Goal: Communication & Community: Answer question/provide support

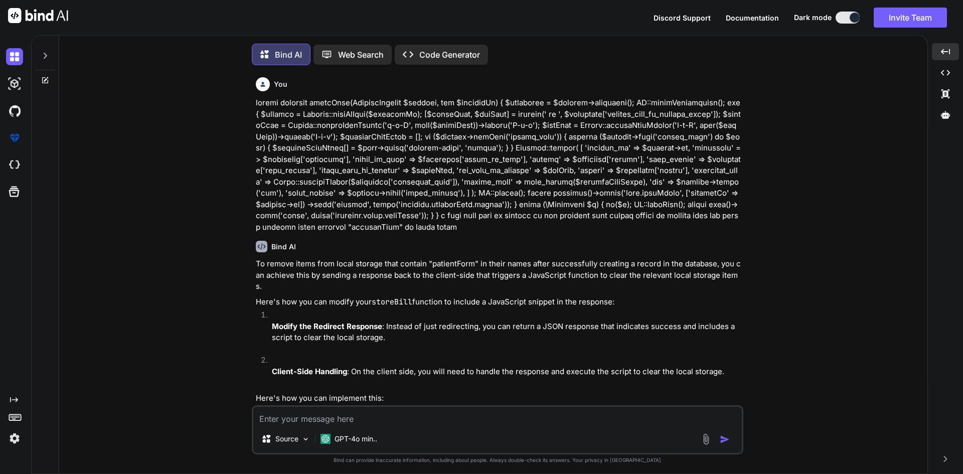
scroll to position [5561, 0]
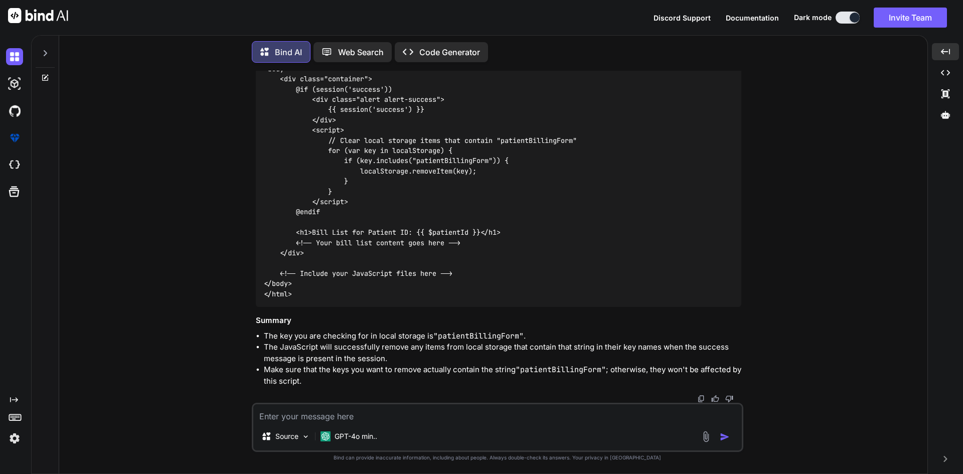
type textarea "• Worked on to implement the functionality to remove the values from the auto s…"
type textarea "x"
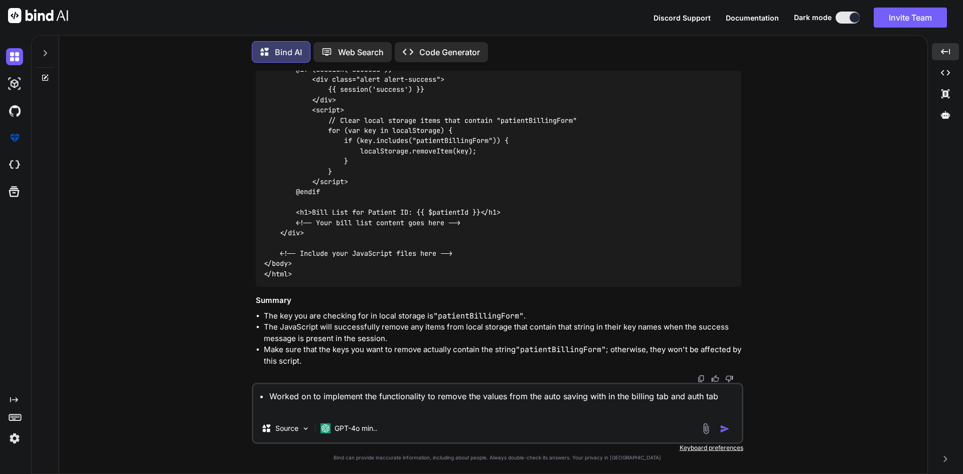
type textarea "• Worked on to implement the functionality to remove the values from the auto s…"
type textarea "x"
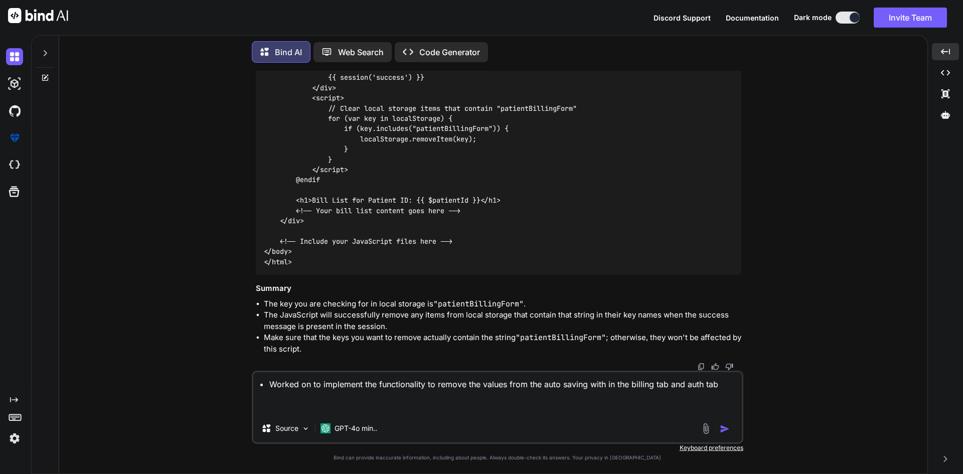
type textarea "• Worked on to implement the functionality to remove the values from the auto s…"
type textarea "x"
type textarea "• Worked on to implement the functionality to remove the values from the auto s…"
type textarea "x"
type textarea "• Worked on to implement the functionality to remove the values from the auto s…"
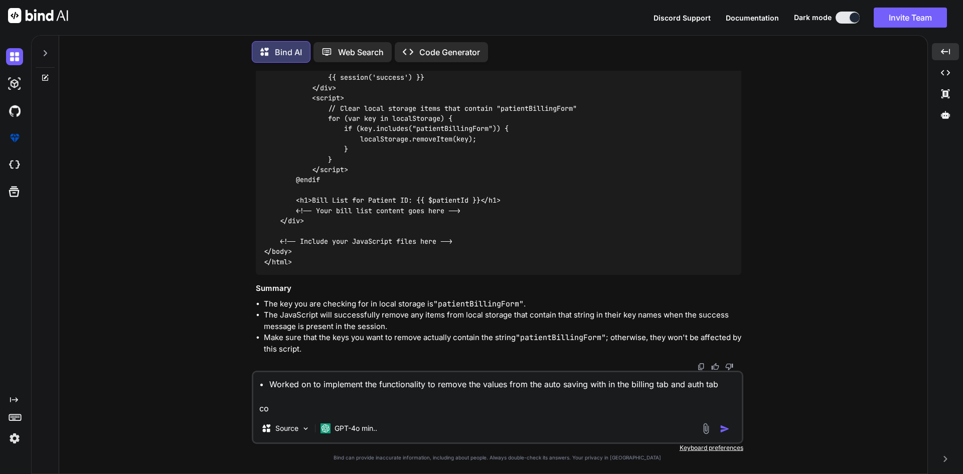
type textarea "x"
type textarea "• Worked on to implement the functionality to remove the values from the auto s…"
type textarea "x"
type textarea "• Worked on to implement the functionality to remove the values from the auto s…"
type textarea "x"
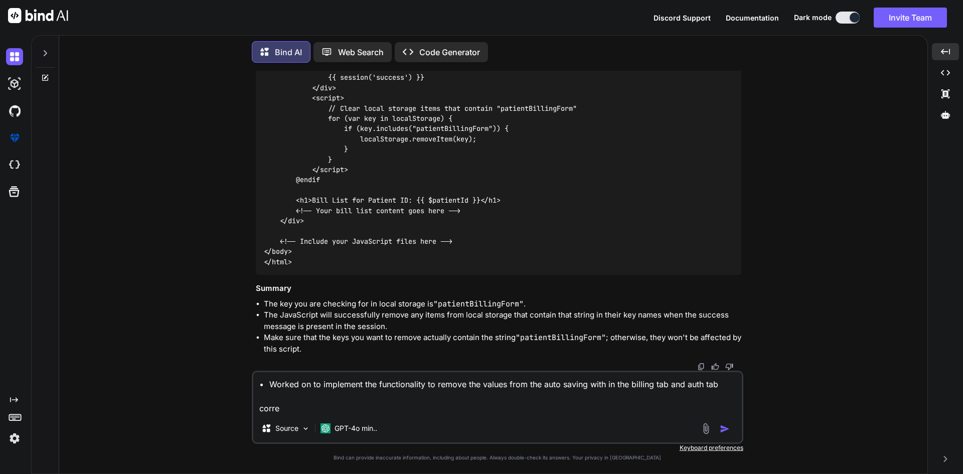
type textarea "• Worked on to implement the functionality to remove the values from the auto s…"
type textarea "x"
type textarea "• Worked on to implement the functionality to remove the values from the auto s…"
type textarea "x"
type textarea "• Worked on to implement the functionality to remove the values from the auto s…"
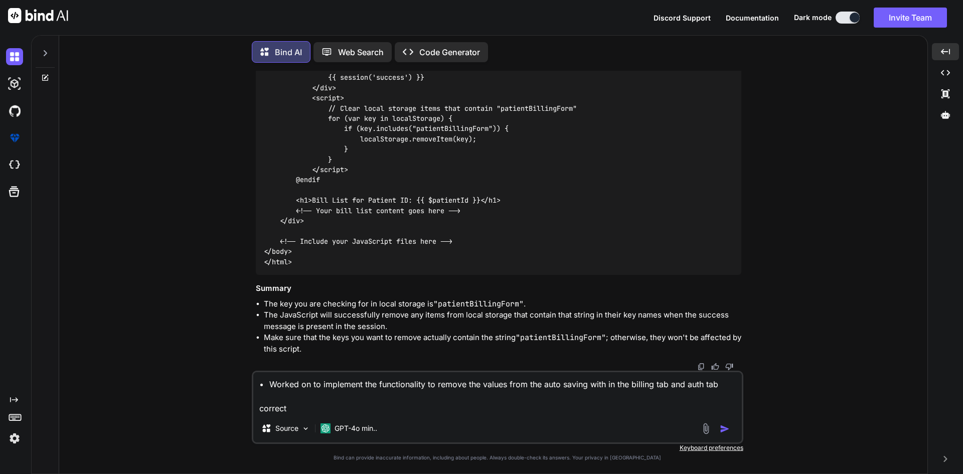
type textarea "x"
type textarea "• Worked on to implement the functionality to remove the values from the auto s…"
type textarea "x"
type textarea "• Worked on to implement the functionality to remove the values from the auto s…"
type textarea "x"
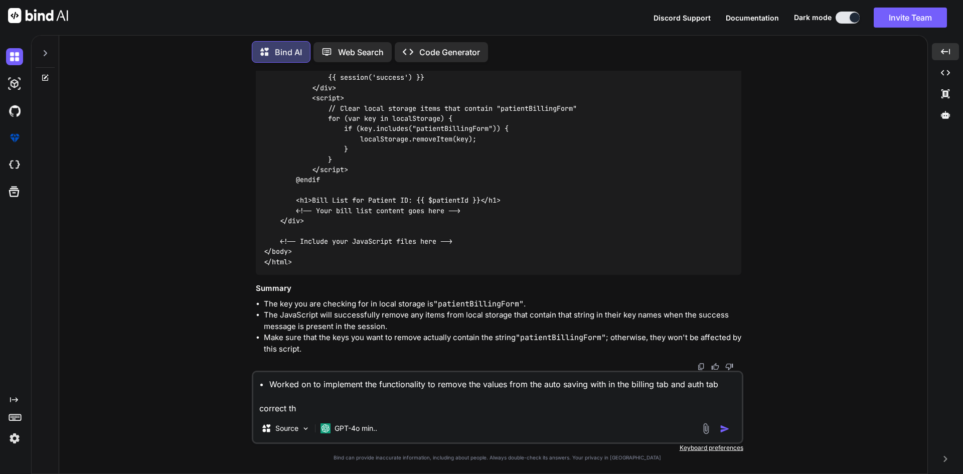
type textarea "• Worked on to implement the functionality to remove the values from the auto s…"
type textarea "x"
type textarea "• Worked on to implement the functionality to remove the values from the auto s…"
type textarea "x"
type textarea "• Worked on to implement the functionality to remove the values from the auto s…"
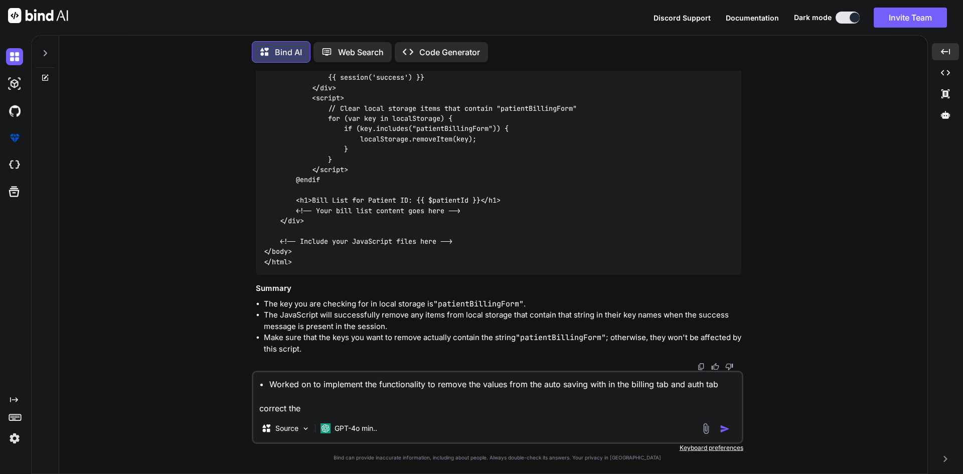
type textarea "x"
type textarea "• Worked on to implement the functionality to remove the values from the auto s…"
type textarea "x"
type textarea "• Worked on to implement the functionality to remove the values from the auto s…"
type textarea "x"
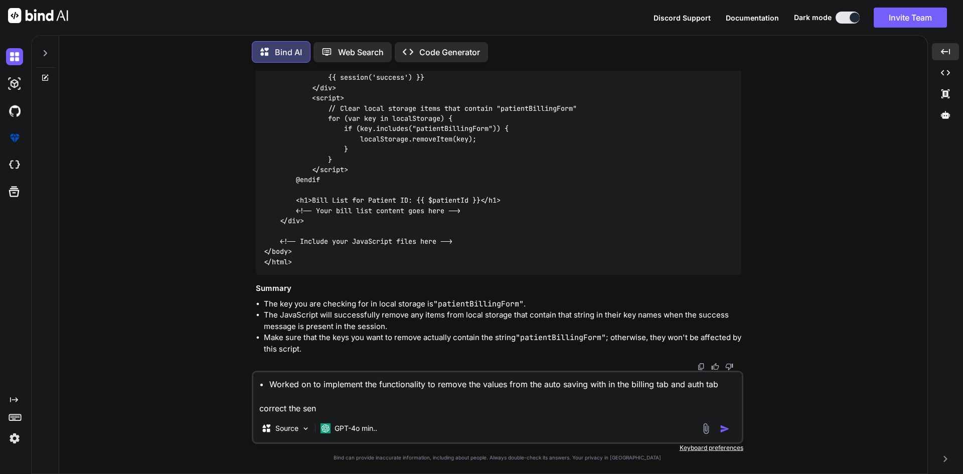
type textarea "• Worked on to implement the functionality to remove the values from the auto s…"
type textarea "x"
type textarea "• Worked on to implement the functionality to remove the values from the auto s…"
type textarea "x"
type textarea "• Worked on to implement the functionality to remove the values from the auto s…"
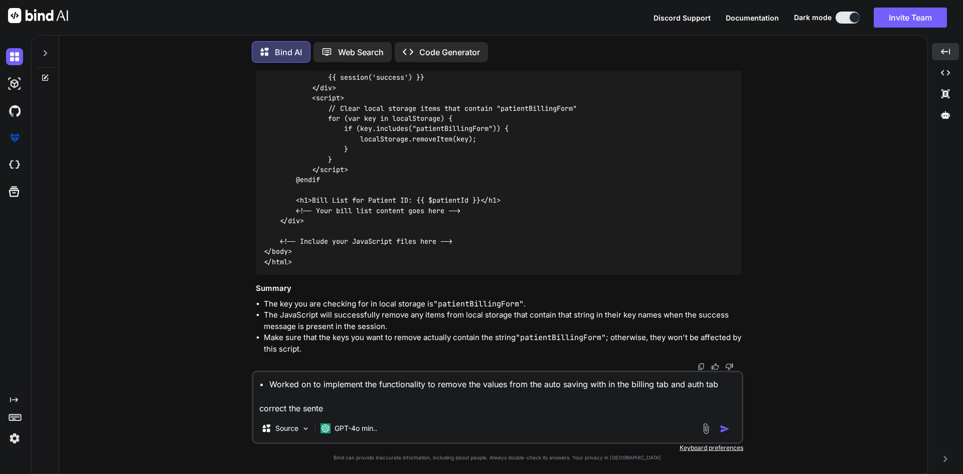
type textarea "x"
type textarea "• Worked on to implement the functionality to remove the values from the auto s…"
type textarea "x"
type textarea "• Worked on to implement the functionality to remove the values from the auto s…"
type textarea "x"
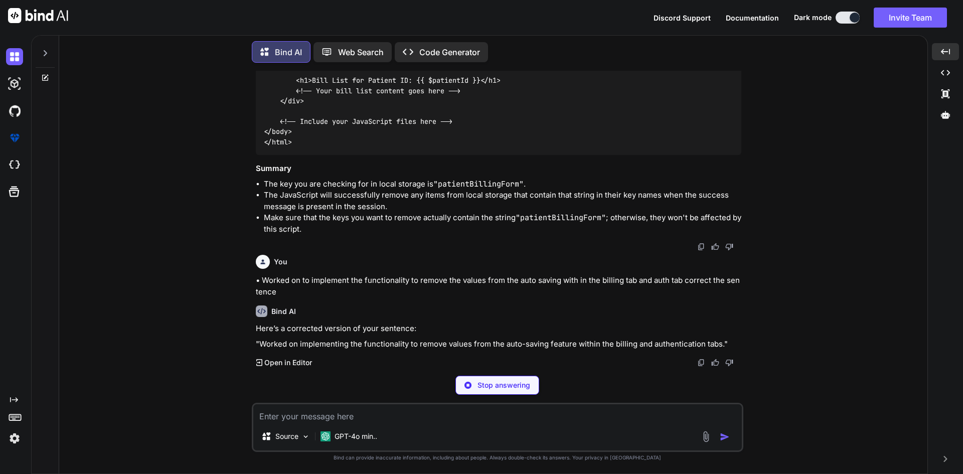
scroll to position [5678, 0]
type textarea "x"
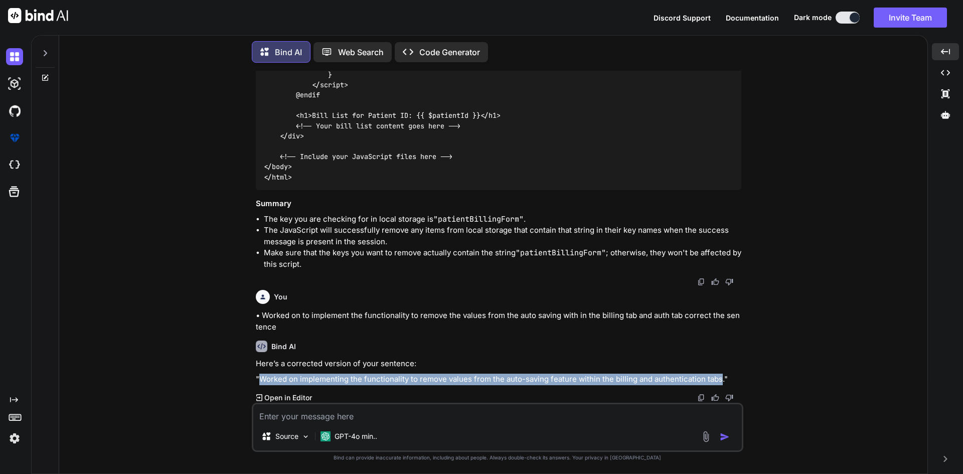
drag, startPoint x: 259, startPoint y: 379, endPoint x: 720, endPoint y: 380, distance: 460.4
click at [720, 380] on p ""Worked on implementing the functionality to remove values from the auto-saving…" at bounding box center [498, 380] width 485 height 12
copy p "Worked on implementing the functionality to remove values from the auto-saving …"
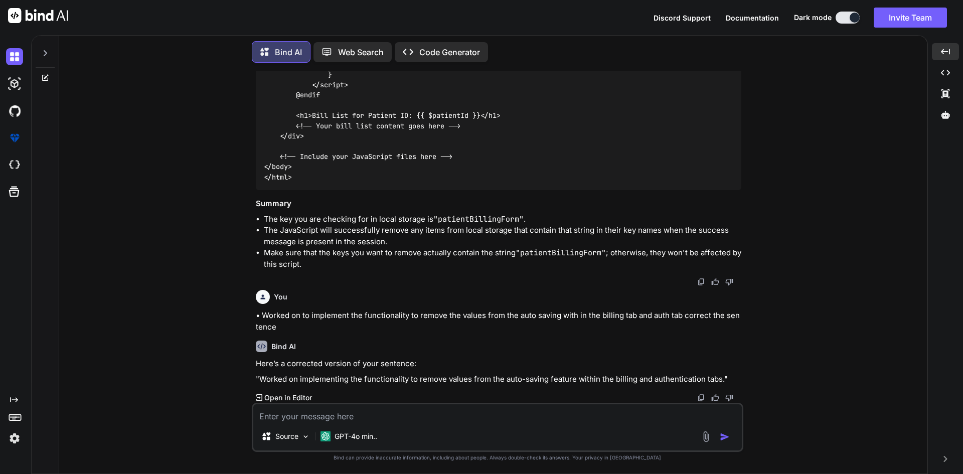
click at [540, 352] on div "Bind AI Here’s a corrected version of your sentence: "Worked on implementing th…" at bounding box center [498, 368] width 485 height 70
click at [279, 413] on textarea at bounding box center [497, 413] width 489 height 18
paste textarea "• Worked on to implement the functionality to remove values from the auto-savin…"
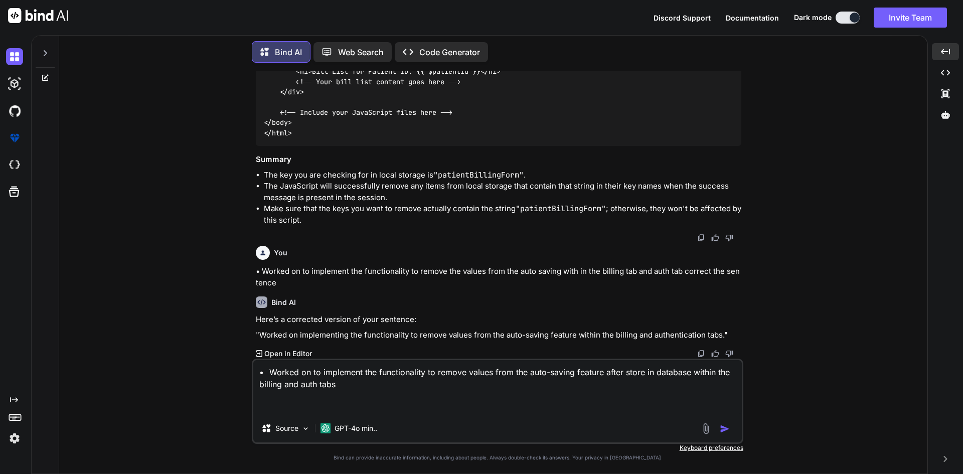
scroll to position [5713, 0]
type textarea "• Worked on to implement the functionality to remove values from the auto-savin…"
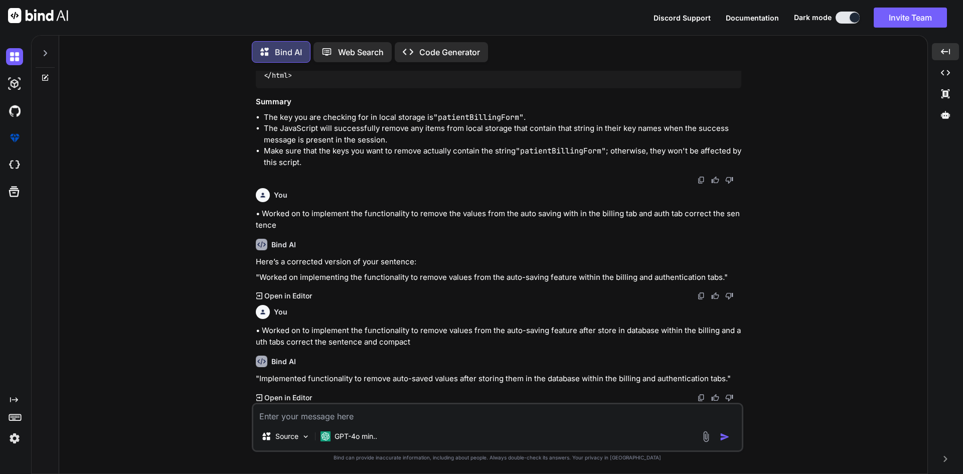
scroll to position [5779, 0]
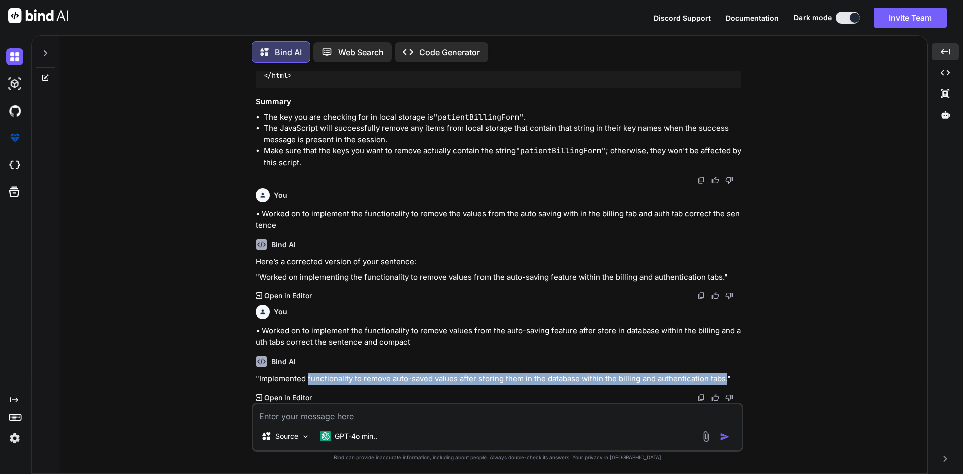
drag, startPoint x: 308, startPoint y: 378, endPoint x: 726, endPoint y: 379, distance: 417.8
click at [726, 379] on p ""Implemented functionality to remove auto-saved values after storing them in th…" at bounding box center [498, 379] width 485 height 12
copy p "functionality to remove auto-saved values after storing them in the database wi…"
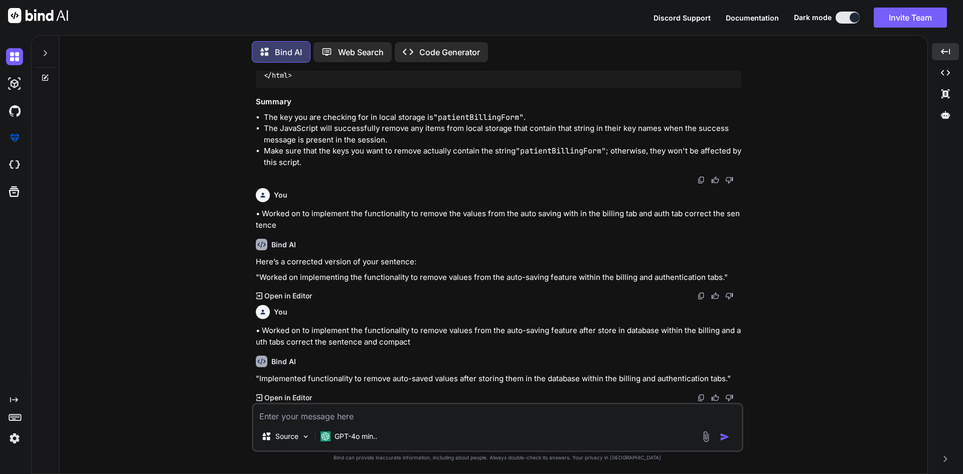
click at [469, 349] on div "Bind AI "Implemented functionality to remove auto-saved values after storing th…" at bounding box center [498, 375] width 485 height 55
